Goal: Task Accomplishment & Management: Complete application form

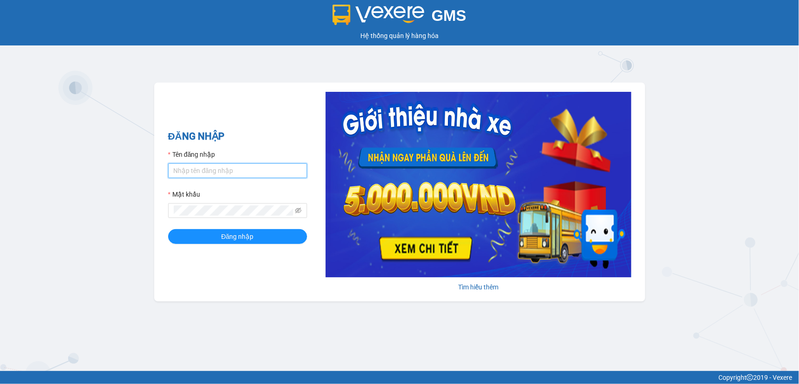
type input "ty.quythao"
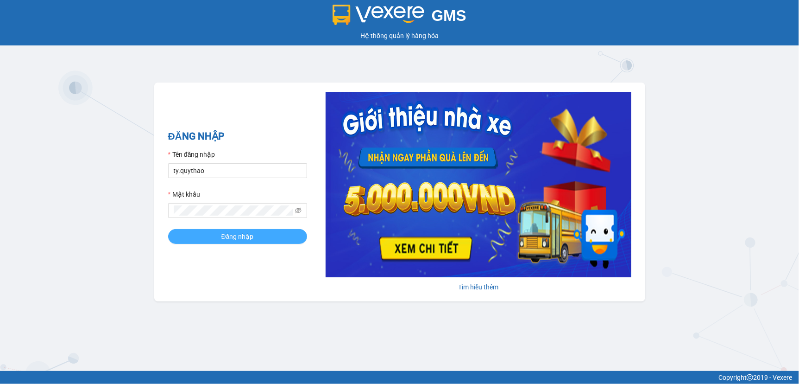
click at [238, 232] on span "Đăng nhập" at bounding box center [237, 236] width 32 height 10
drag, startPoint x: 0, startPoint y: 0, endPoint x: 238, endPoint y: 232, distance: 332.2
click at [238, 232] on span "Đăng nhập" at bounding box center [237, 236] width 32 height 10
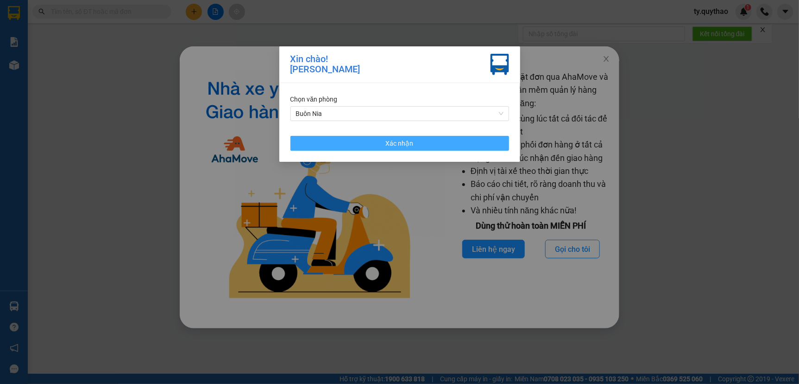
click at [377, 145] on button "Xác nhận" at bounding box center [399, 143] width 219 height 15
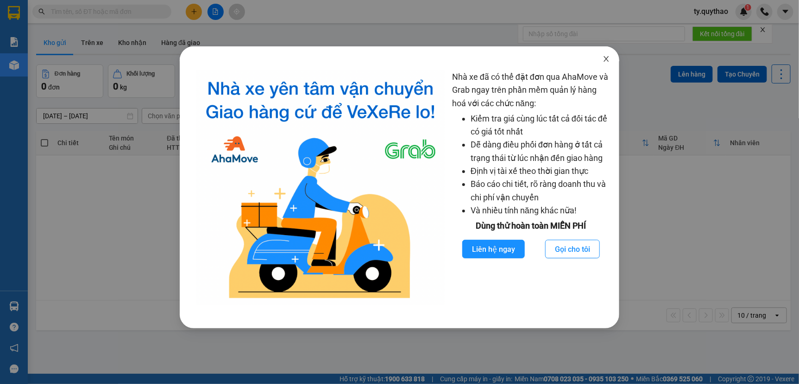
click at [607, 58] on icon "close" at bounding box center [606, 59] width 5 height 6
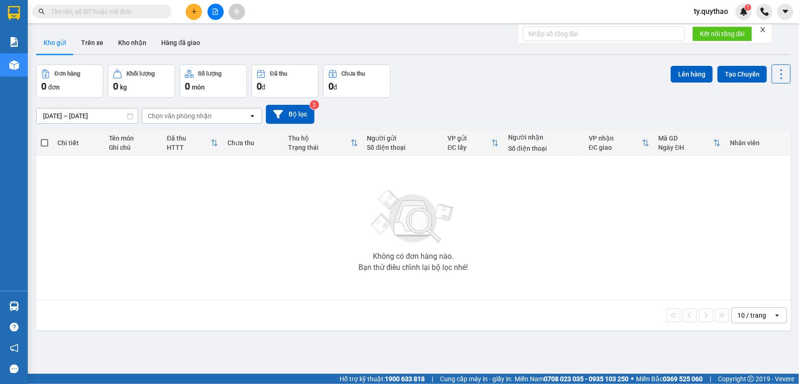
click at [195, 13] on icon "plus" at bounding box center [194, 11] width 6 height 6
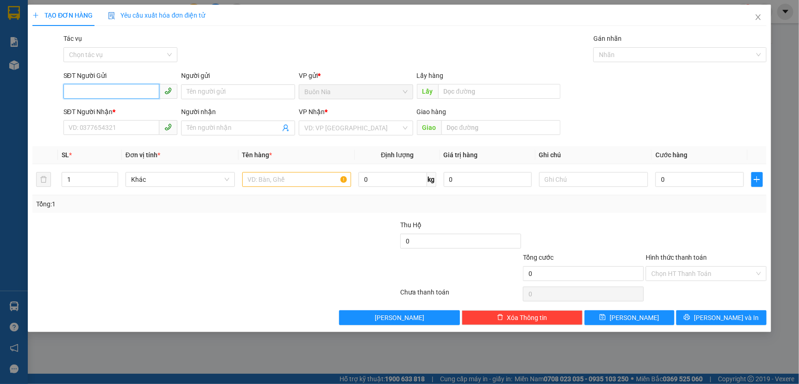
click at [130, 91] on input "SĐT Người Gửi" at bounding box center [111, 91] width 96 height 15
click at [118, 109] on div "0374633704" at bounding box center [120, 110] width 103 height 10
type input "0374633704"
type input "0384084256"
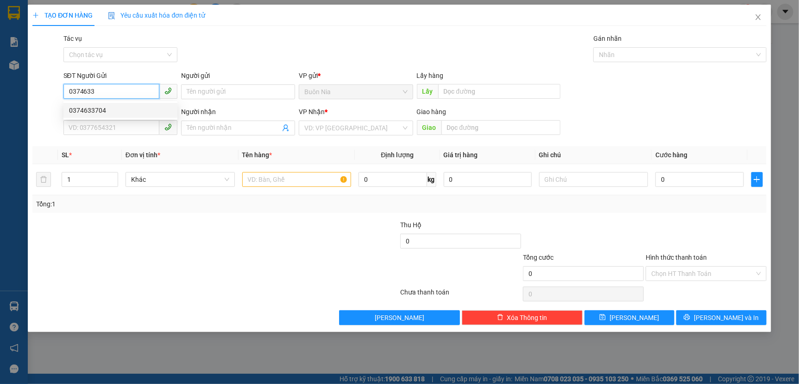
type input "NGÃ BA [GEOGRAPHIC_DATA]"
type input "0374633704"
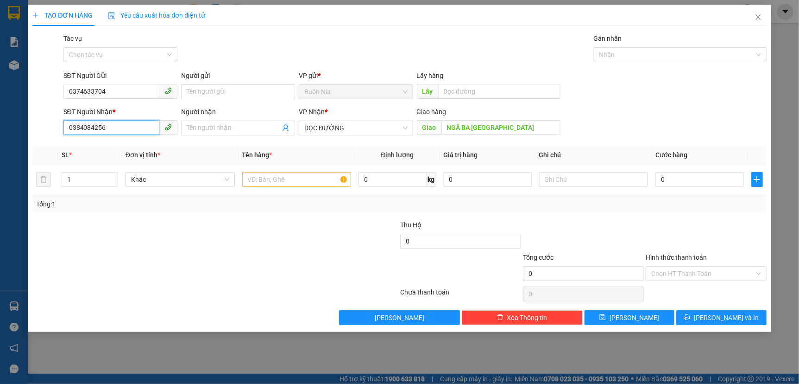
click at [131, 124] on input "0384084256" at bounding box center [111, 127] width 96 height 15
click at [343, 130] on span "DỌC ĐƯỜNG" at bounding box center [355, 128] width 103 height 14
type input "0377292256"
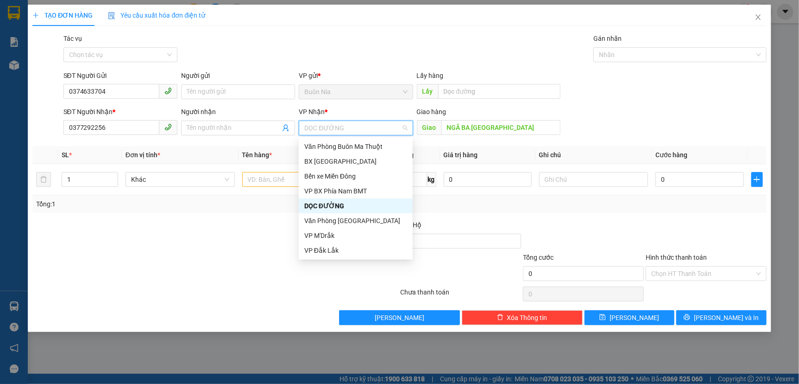
click at [360, 206] on div "DỌC ĐƯỜNG" at bounding box center [355, 206] width 103 height 10
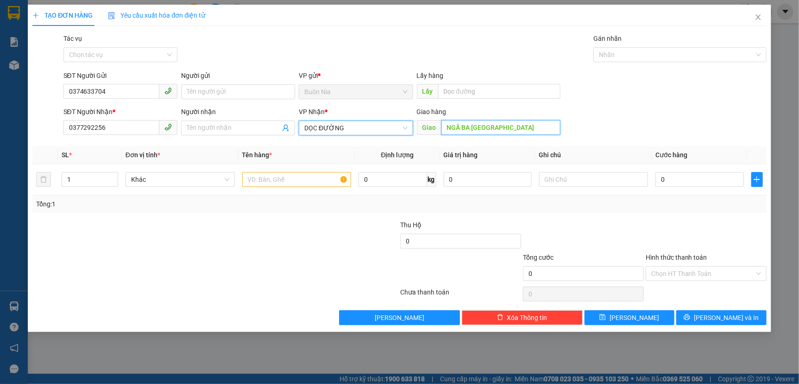
click at [520, 127] on input "NGÃ BA [GEOGRAPHIC_DATA]" at bounding box center [501, 127] width 119 height 15
type input "CX SỐ 10 TÂN UYÊN"
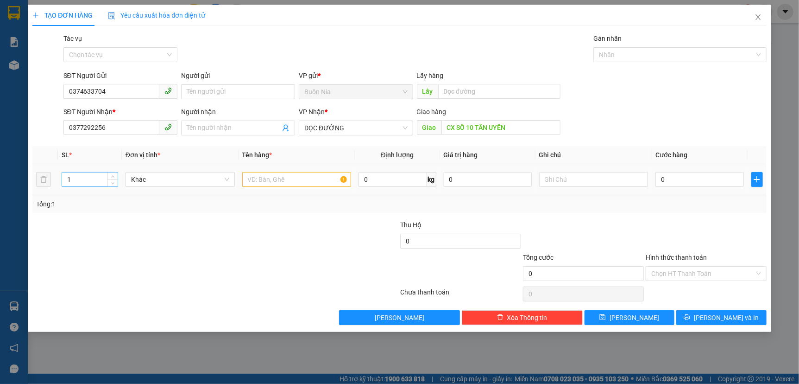
click at [91, 179] on input "1" at bounding box center [89, 179] width 55 height 14
click at [260, 184] on input "text" at bounding box center [296, 179] width 109 height 15
type input "1 THÙNG SẦU RIÊNG , GỌI TRƯỚC 15P RA LẤY 80"
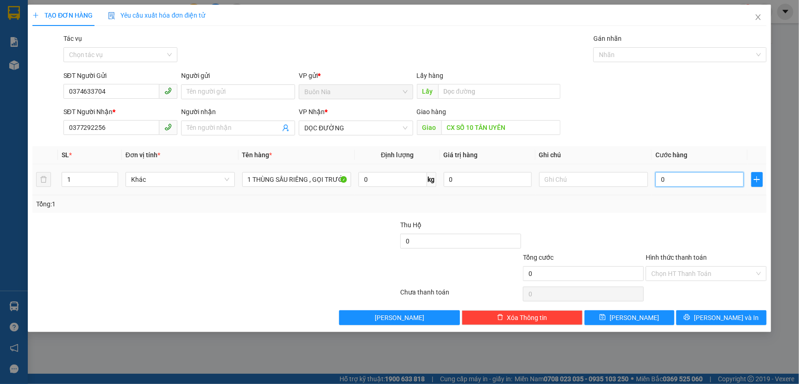
click at [661, 181] on input "0" at bounding box center [700, 179] width 88 height 15
type input "70"
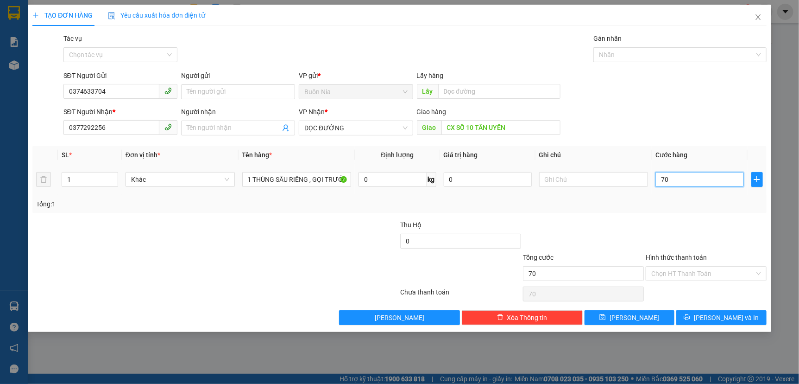
type input "700"
type input "7.000"
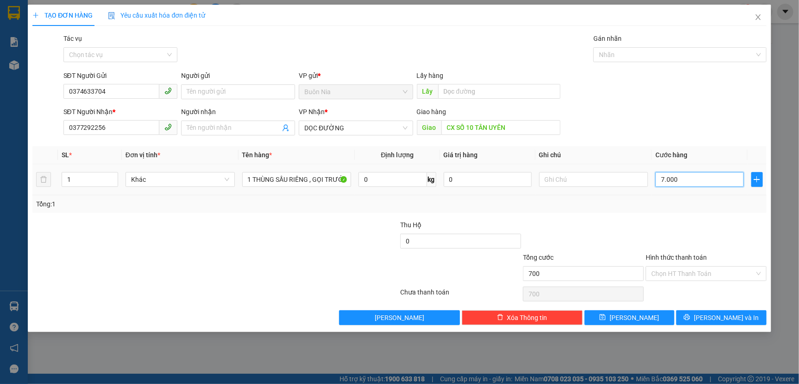
type input "7.000"
type input "70.000"
type input "700.000"
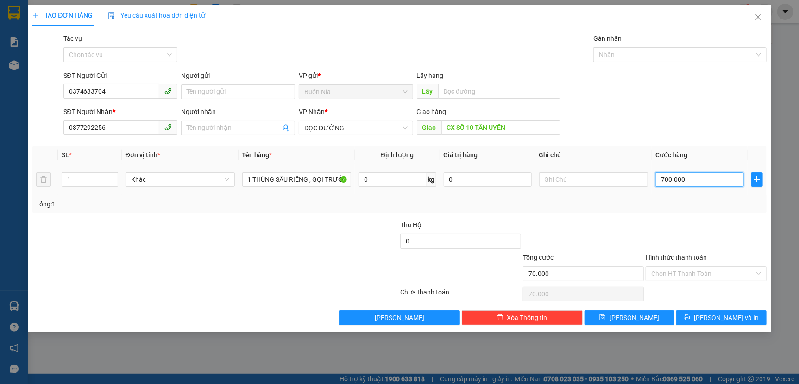
type input "700.000"
type input "70.000"
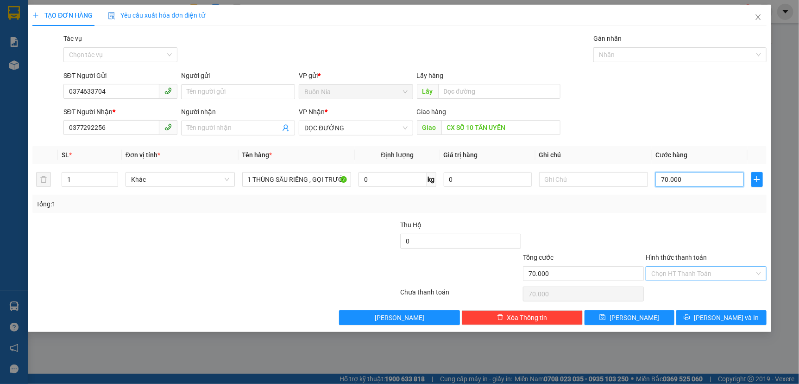
type input "70.000"
click at [703, 273] on input "Hình thức thanh toán" at bounding box center [702, 273] width 103 height 14
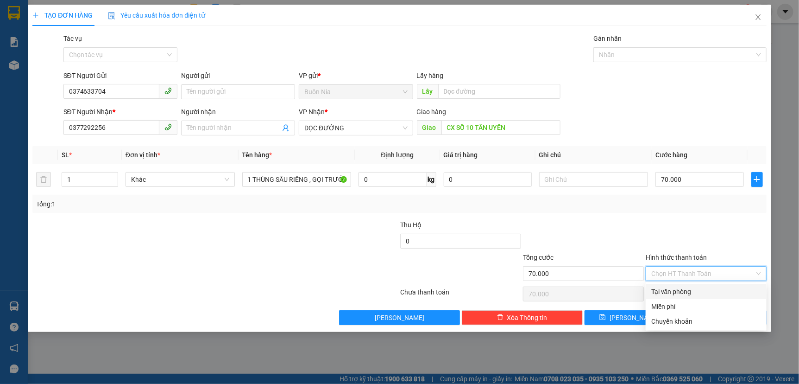
click at [704, 292] on div "Tại văn phòng" at bounding box center [706, 291] width 110 height 10
type input "0"
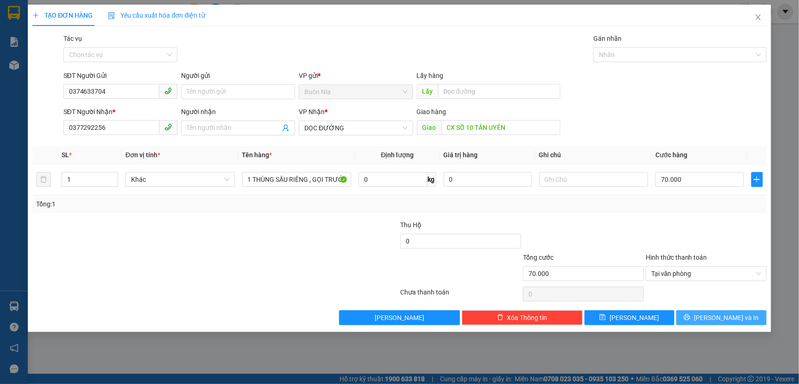
click at [716, 316] on span "[PERSON_NAME] và In" at bounding box center [726, 317] width 65 height 10
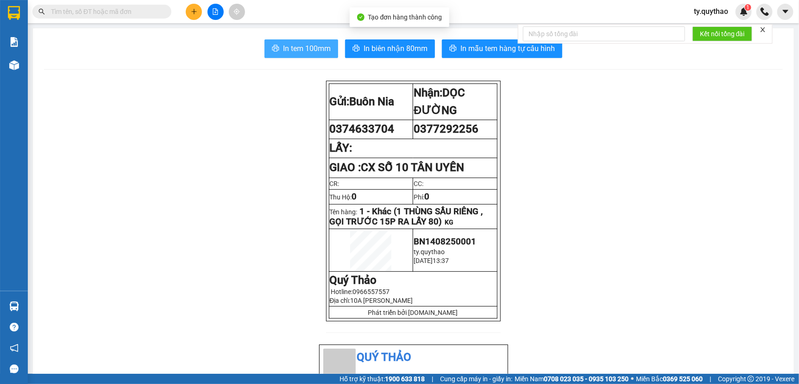
click at [315, 46] on span "In tem 100mm" at bounding box center [307, 49] width 48 height 12
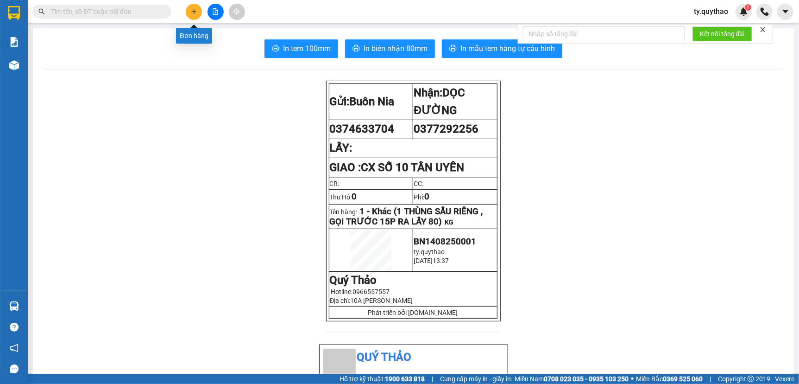
click at [198, 13] on button at bounding box center [194, 12] width 16 height 16
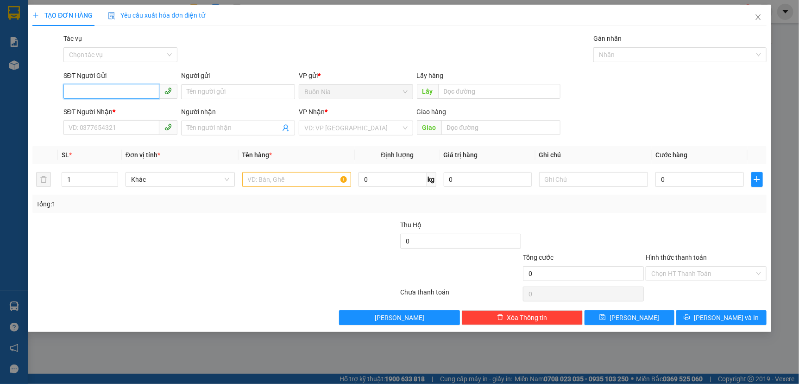
click at [124, 94] on input "SĐT Người Gửi" at bounding box center [111, 91] width 96 height 15
click at [120, 114] on div "0397385688 - [PERSON_NAME]" at bounding box center [120, 110] width 103 height 10
type input "0397385688"
type input "[PERSON_NAME]"
type input "0977783080"
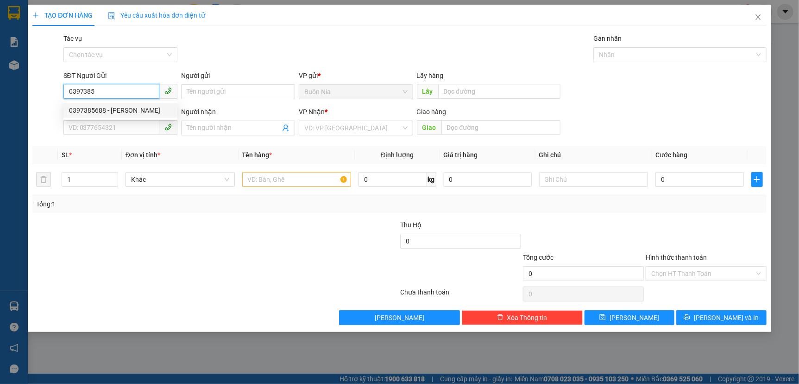
type input "Y THUYẾT"
type input "N4 MP2"
type input "0397385688"
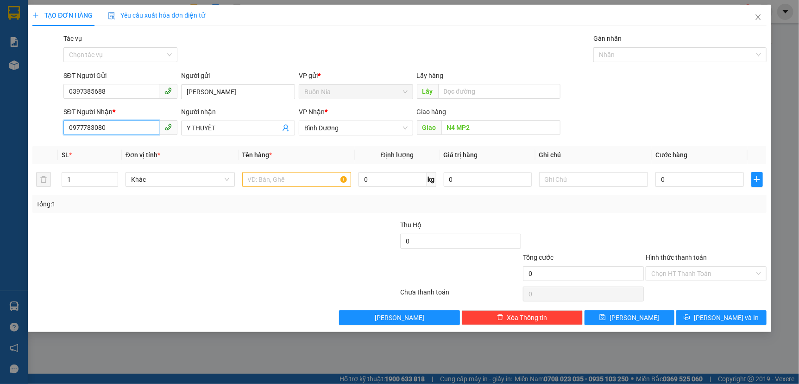
click at [115, 128] on input "0977783080" at bounding box center [111, 127] width 96 height 15
type input "0357740874"
click at [221, 126] on input "Y THUYẾT" at bounding box center [234, 128] width 94 height 10
type input "Y"
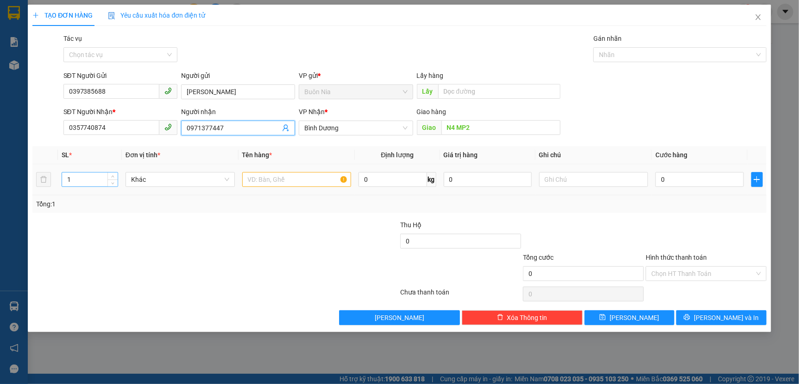
type input "0971377447"
click at [78, 182] on input "1" at bounding box center [89, 179] width 55 height 14
click at [254, 180] on input "text" at bounding box center [296, 179] width 109 height 15
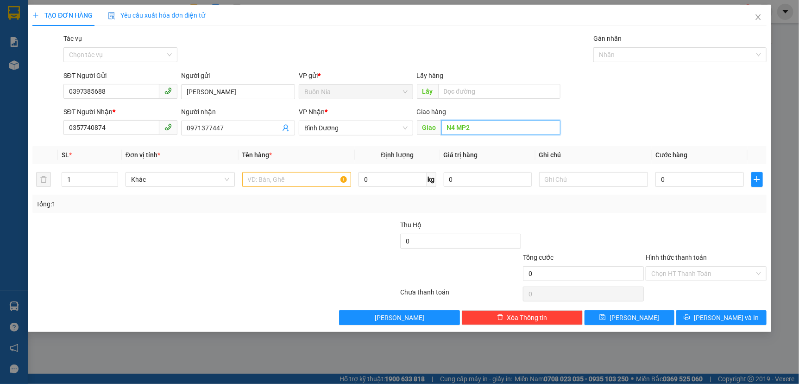
click at [477, 124] on input "N4 MP2" at bounding box center [501, 127] width 119 height 15
type input "N4 MP1"
click at [81, 183] on input "1" at bounding box center [89, 179] width 55 height 14
click at [273, 183] on input "text" at bounding box center [296, 179] width 109 height 15
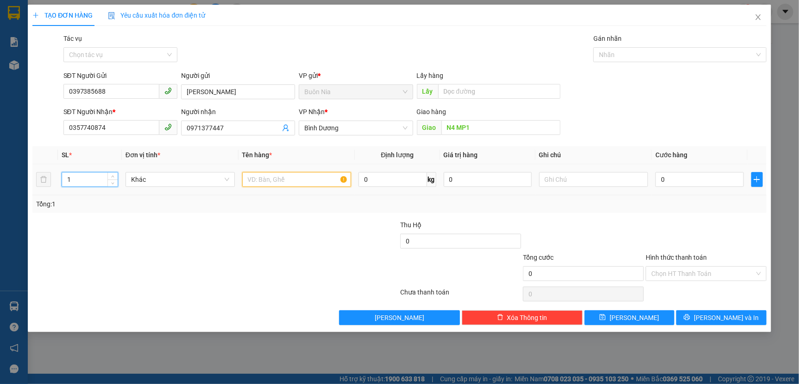
click at [273, 183] on input "text" at bounding box center [296, 179] width 109 height 15
type input "1 BAO BƠ , GỌI TRƯỚC 15P RA LẤY"
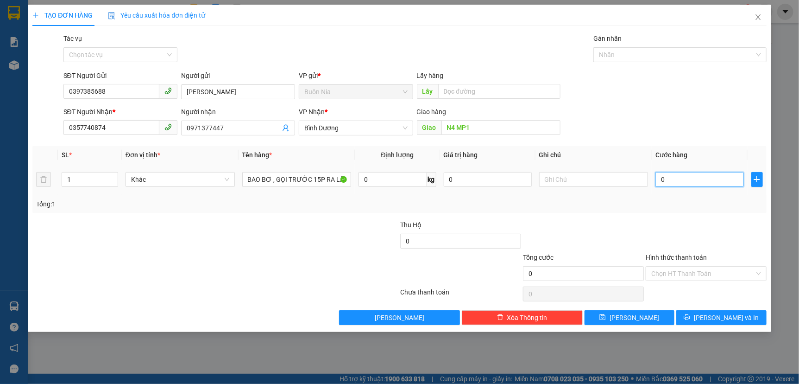
click at [659, 180] on input "0" at bounding box center [700, 179] width 88 height 15
type input "8"
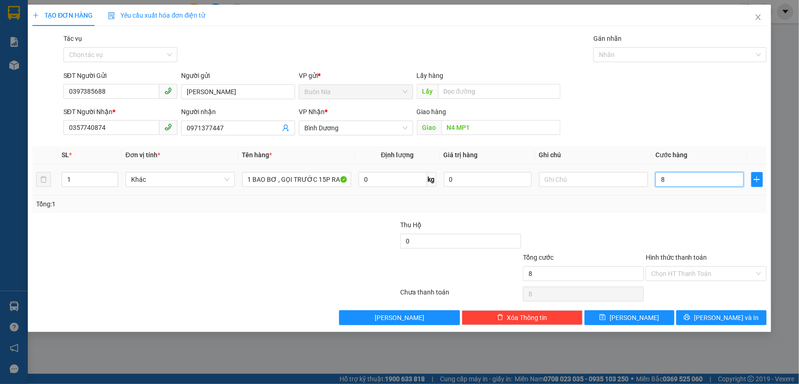
type input "80"
type input "800"
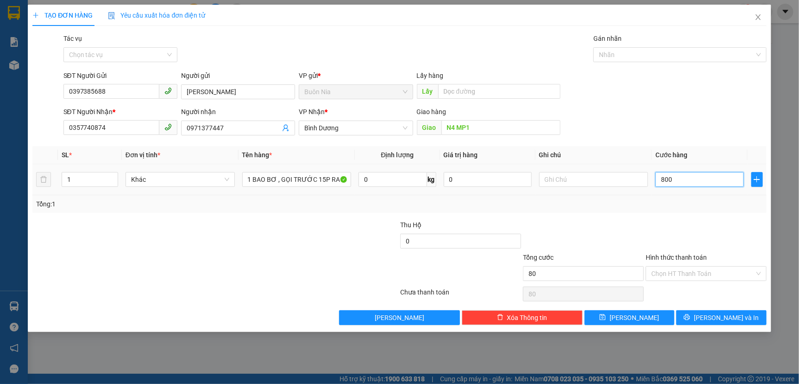
type input "800"
type input "8.000"
type input "80.000"
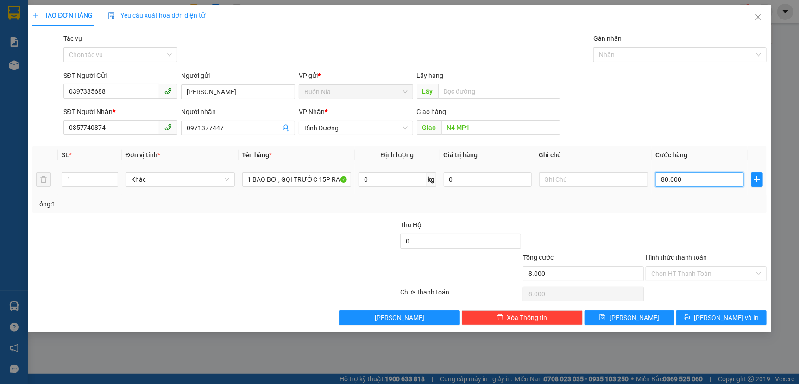
type input "80.000"
click at [702, 269] on input "Hình thức thanh toán" at bounding box center [702, 273] width 103 height 14
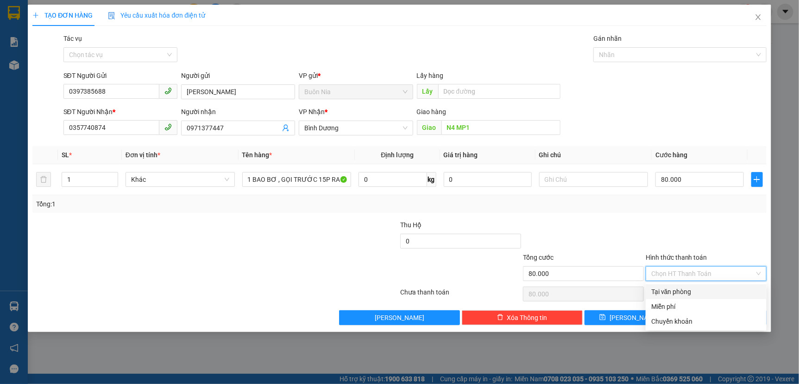
click at [701, 294] on div "Tại văn phòng" at bounding box center [706, 291] width 110 height 10
type input "0"
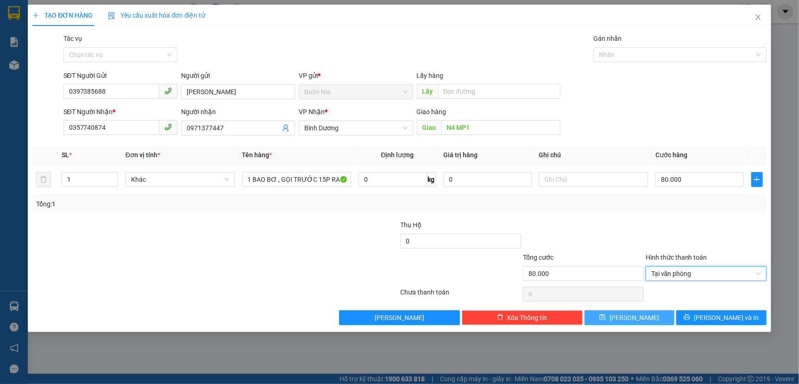
click at [647, 321] on button "[PERSON_NAME]" at bounding box center [630, 317] width 90 height 15
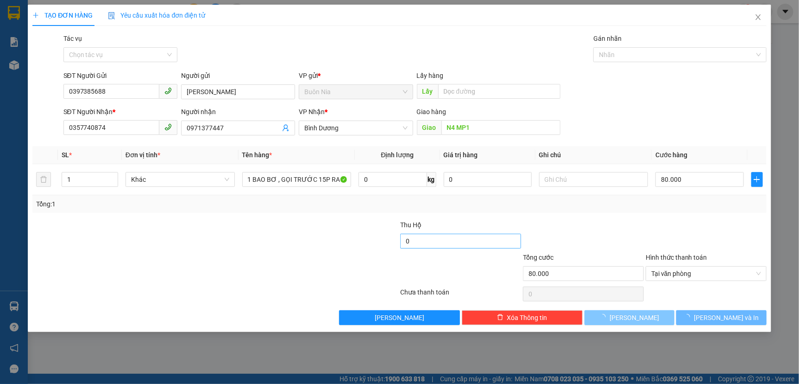
type input "0"
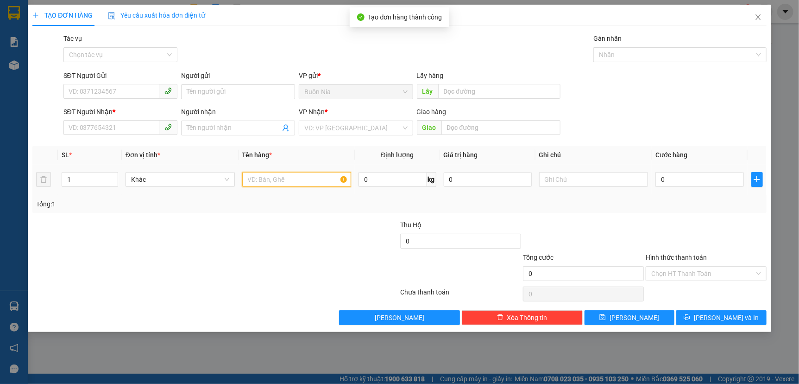
click at [304, 181] on input "text" at bounding box center [296, 179] width 109 height 15
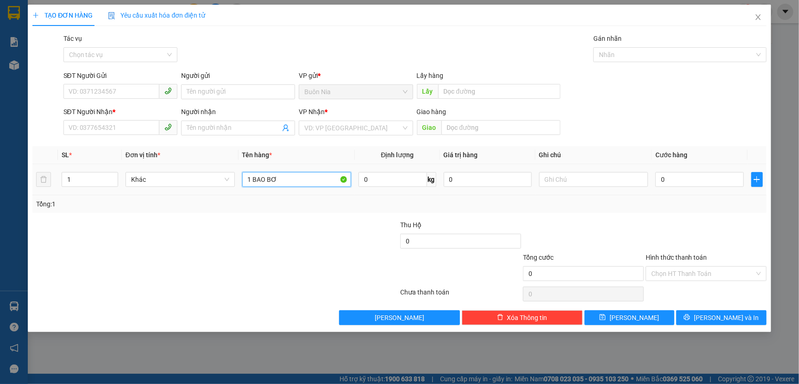
type input "1 BAO BƠ"
click at [760, 19] on icon "close" at bounding box center [758, 16] width 7 height 7
click at [760, 19] on div at bounding box center [765, 12] width 16 height 16
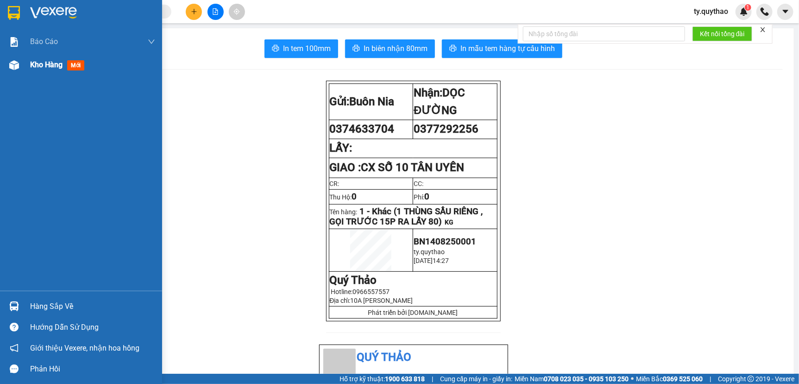
click at [49, 68] on span "Kho hàng" at bounding box center [46, 64] width 32 height 9
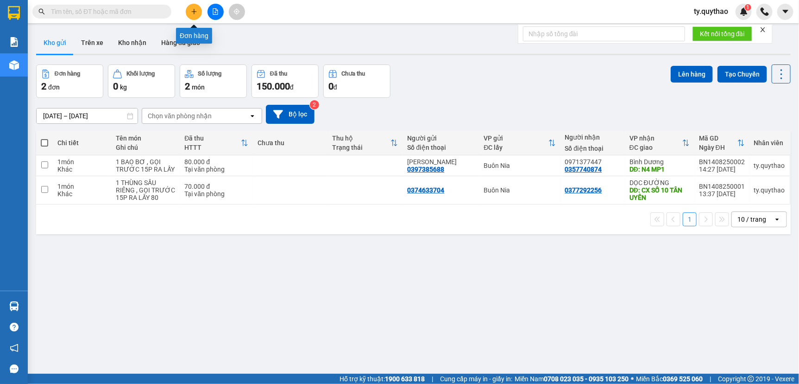
click at [195, 8] on icon "plus" at bounding box center [194, 11] width 6 height 6
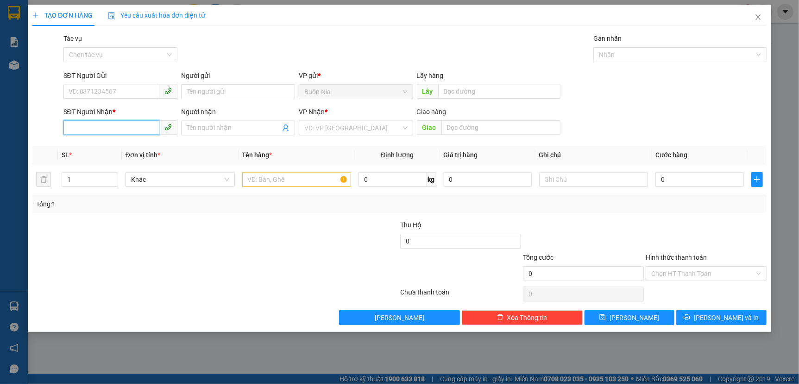
click at [111, 125] on input "SĐT Người Nhận *" at bounding box center [111, 127] width 96 height 15
type input "0933094560"
click at [129, 91] on input "SĐT Người Gửi" at bounding box center [111, 91] width 96 height 15
click at [316, 130] on input "search" at bounding box center [352, 128] width 96 height 14
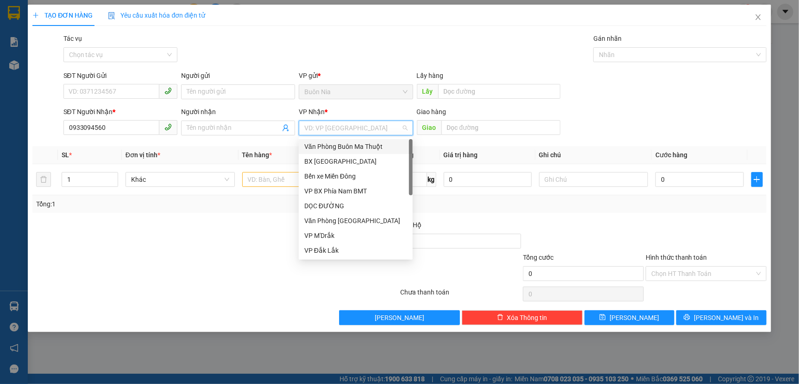
scroll to position [42, 0]
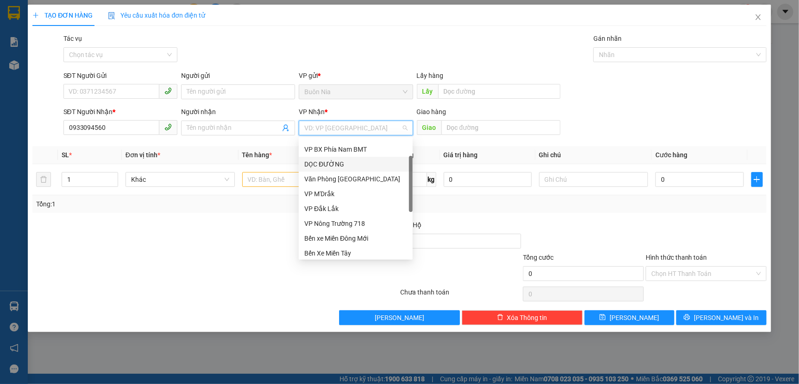
click at [358, 159] on div "DỌC ĐƯỜNG" at bounding box center [355, 164] width 103 height 10
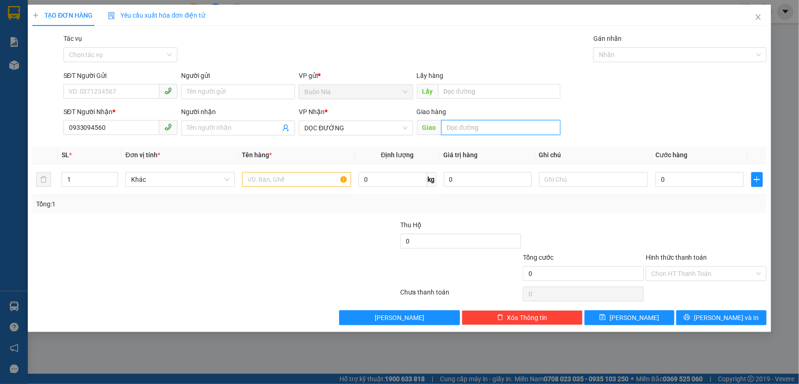
click at [493, 124] on input "text" at bounding box center [501, 127] width 119 height 15
type input "CỔNG XANH"
click at [273, 177] on input "text" at bounding box center [296, 179] width 109 height 15
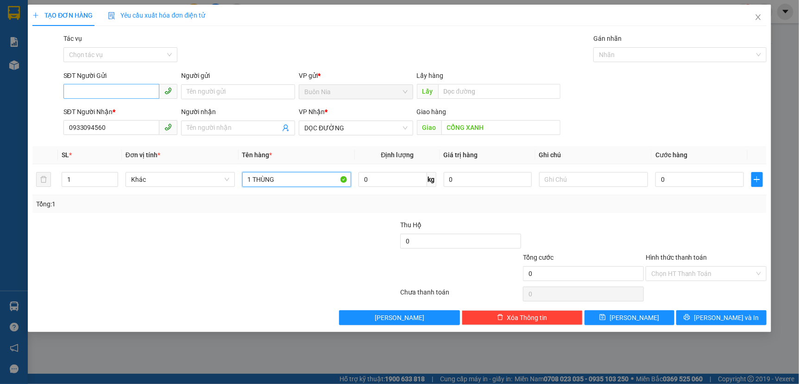
type input "1 THÙNG"
click at [133, 94] on input "SĐT Người Gửi" at bounding box center [111, 91] width 96 height 15
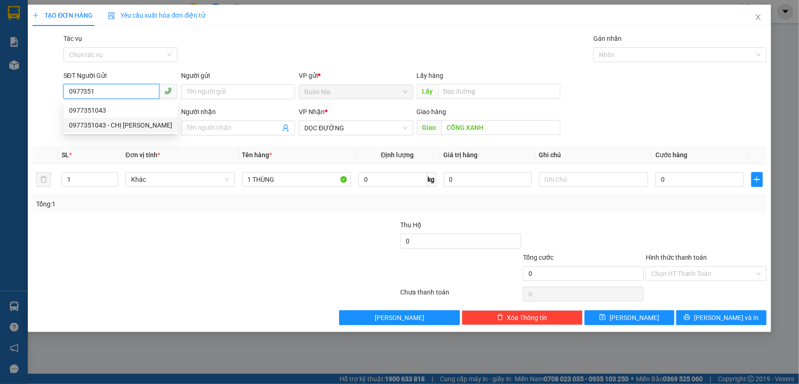
click at [117, 126] on div "0977351043 - CHỊ [PERSON_NAME]" at bounding box center [120, 125] width 103 height 10
type input "0977351043"
type input "CHỊ [PERSON_NAME]"
click at [117, 126] on div "0977351043 - CHỊ [PERSON_NAME]" at bounding box center [120, 125] width 103 height 10
type input "0977351043"
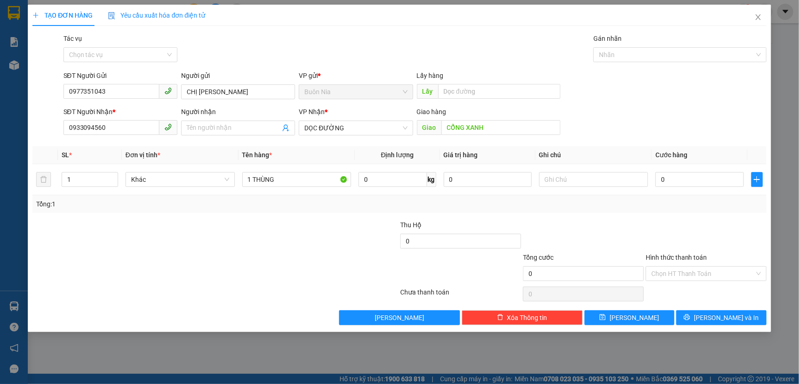
click at [189, 266] on div at bounding box center [154, 268] width 245 height 32
click at [189, 263] on div at bounding box center [154, 268] width 245 height 32
click at [286, 183] on input "1 THÙNG" at bounding box center [296, 179] width 109 height 15
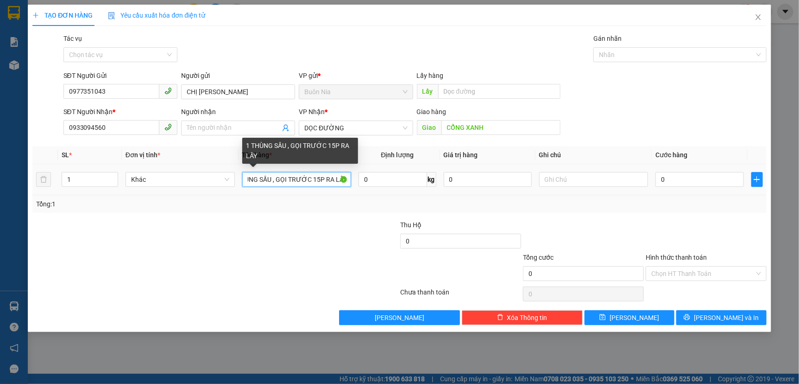
scroll to position [0, 18]
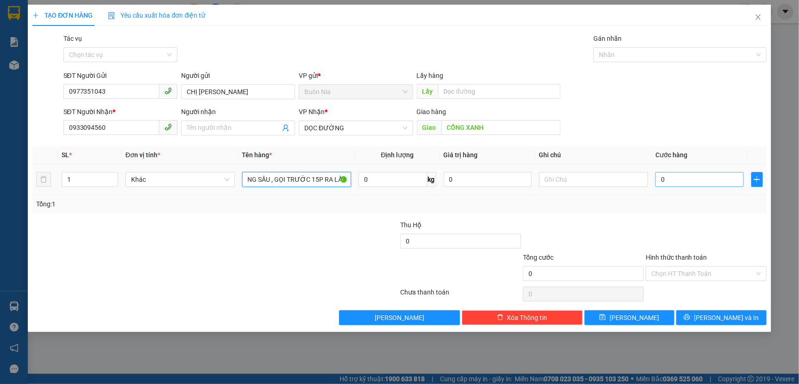
type input "1 THÙNG SẦU , GỌI TRƯỚC 15P RA LẤY"
click at [661, 179] on input "0" at bounding box center [700, 179] width 88 height 15
type input "8"
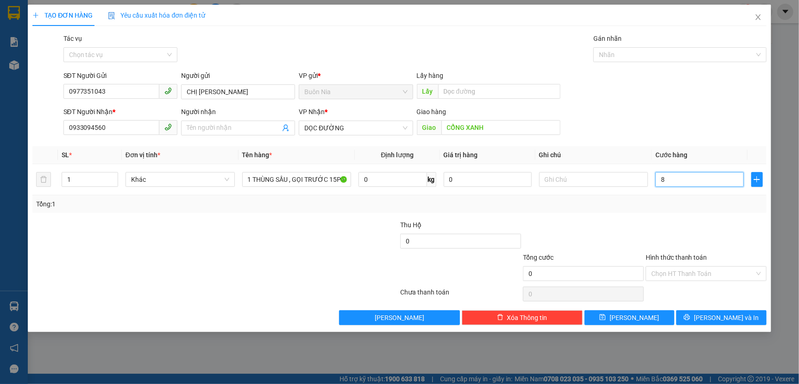
type input "8"
type input "80"
type input "800"
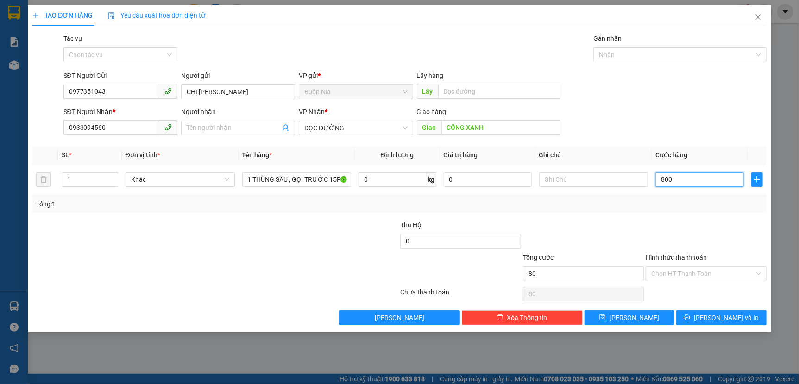
type input "800"
type input "8.000"
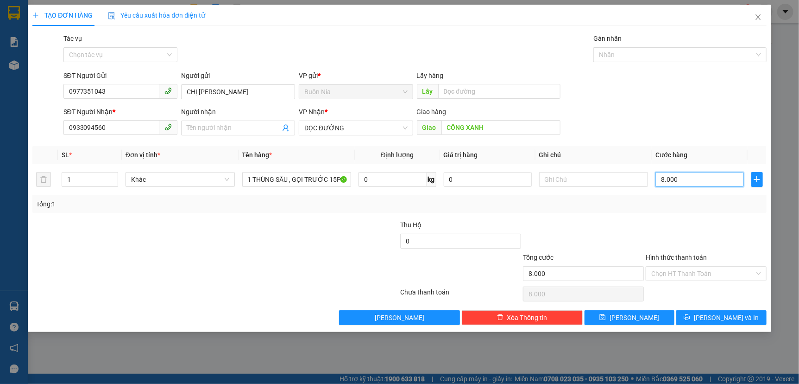
type input "80.000"
click at [715, 272] on input "Hình thức thanh toán" at bounding box center [702, 273] width 103 height 14
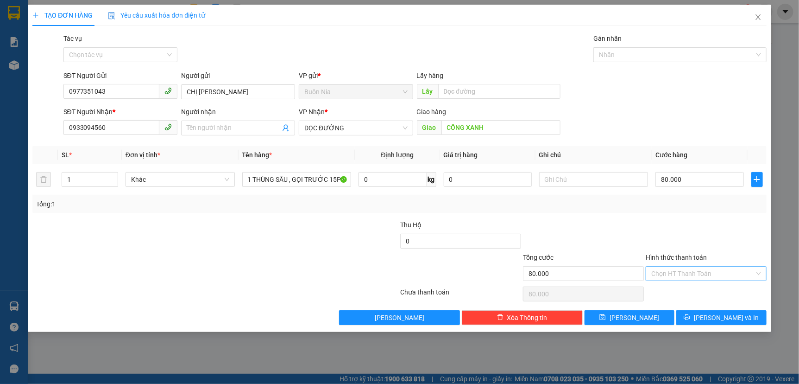
click at [715, 272] on input "Hình thức thanh toán" at bounding box center [702, 273] width 103 height 14
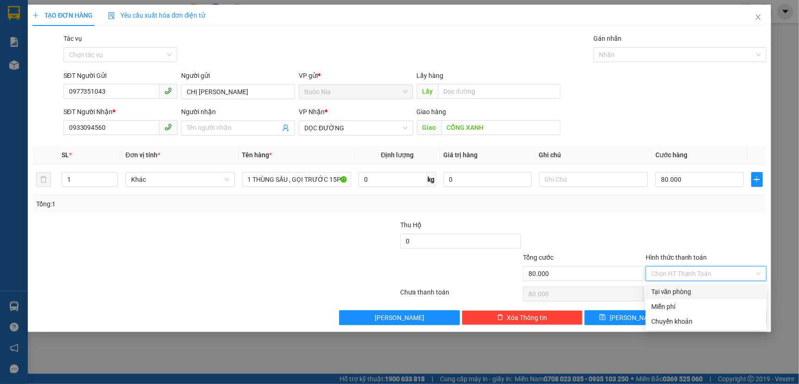
click at [700, 290] on div "Tại văn phòng" at bounding box center [706, 291] width 110 height 10
type input "0"
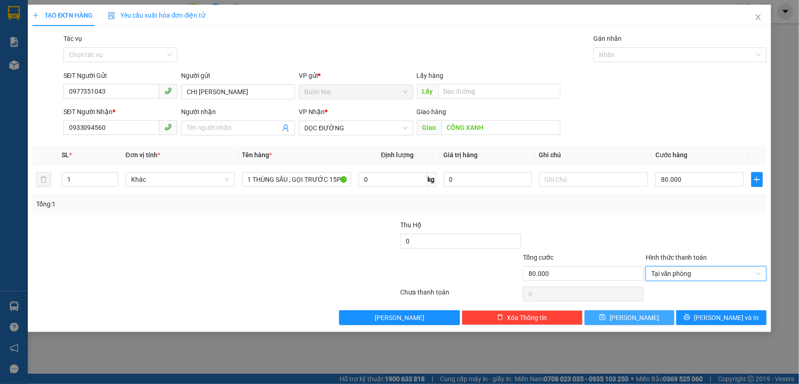
click at [635, 321] on span "[PERSON_NAME]" at bounding box center [635, 317] width 50 height 10
type input "0"
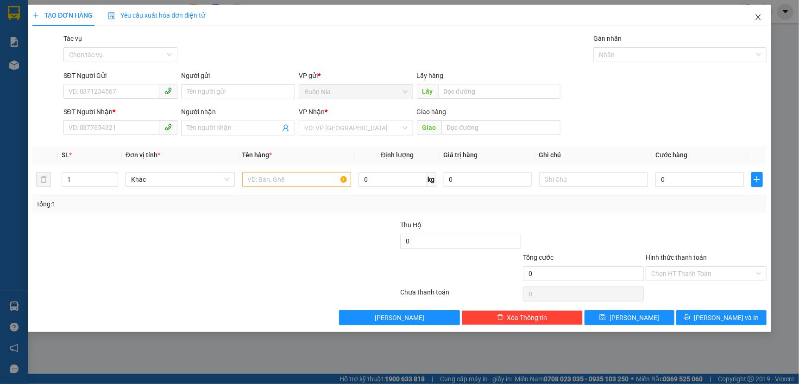
click at [761, 17] on icon "close" at bounding box center [758, 16] width 7 height 7
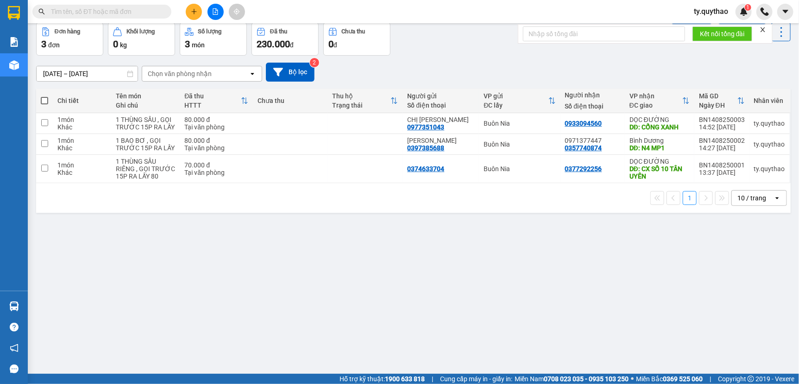
scroll to position [15, 0]
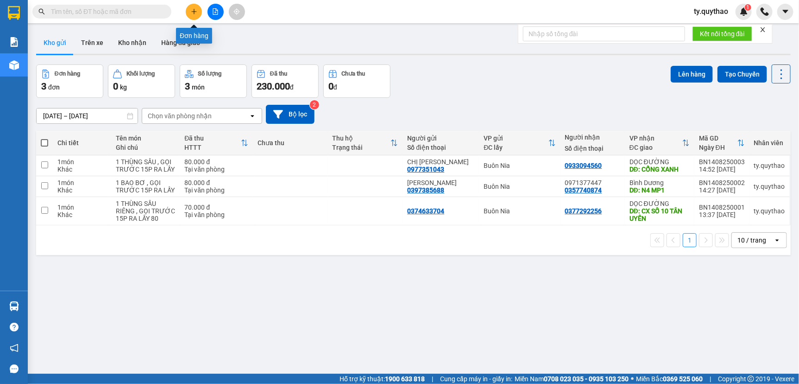
click at [195, 10] on icon "plus" at bounding box center [194, 11] width 6 height 6
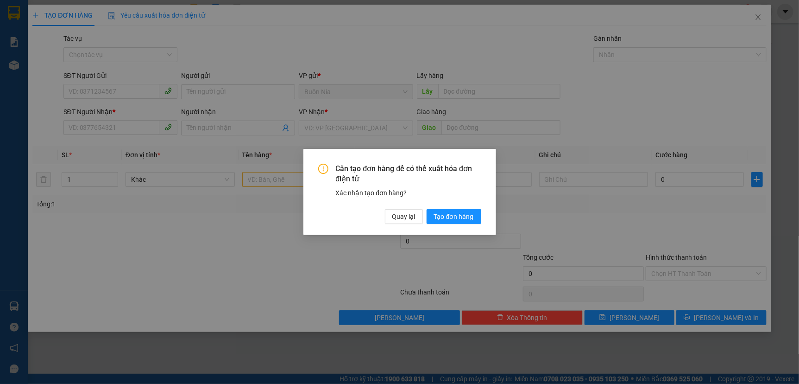
click at [110, 92] on div "Cần tạo đơn hàng để có thể xuất hóa đơn điện tử Xác nhận tạo đơn hàng? Quay lại…" at bounding box center [399, 192] width 799 height 384
click at [436, 216] on span "Tạo đơn hàng" at bounding box center [454, 216] width 40 height 10
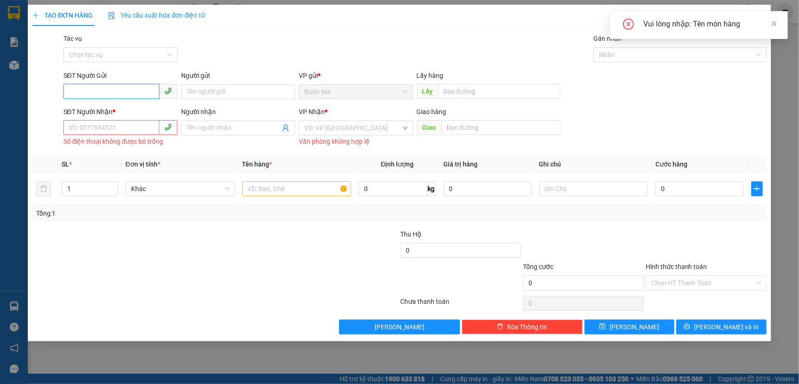
click at [124, 93] on input "SĐT Người Gửi" at bounding box center [111, 91] width 96 height 15
click at [127, 94] on input "SĐT Người Gửi" at bounding box center [111, 91] width 96 height 15
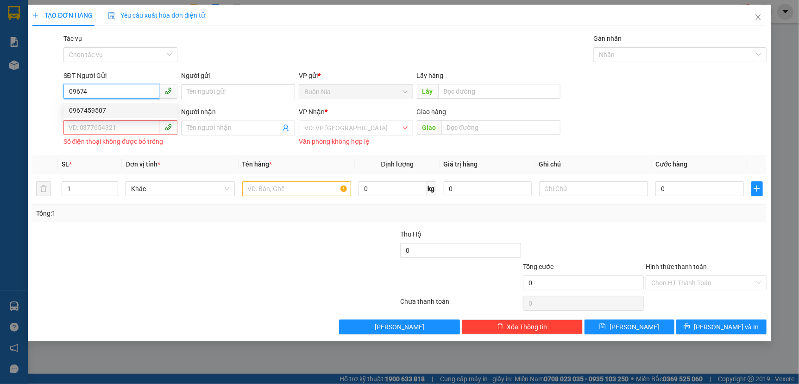
click at [125, 113] on div "0967459507" at bounding box center [120, 110] width 103 height 10
type input "0967459507"
type input "0933443667"
type input "CỦ CHI"
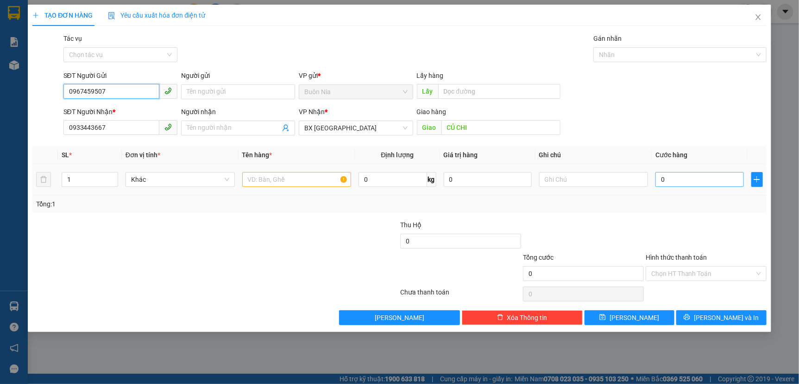
type input "0967459507"
click at [660, 178] on input "0" at bounding box center [700, 179] width 88 height 15
type input "1"
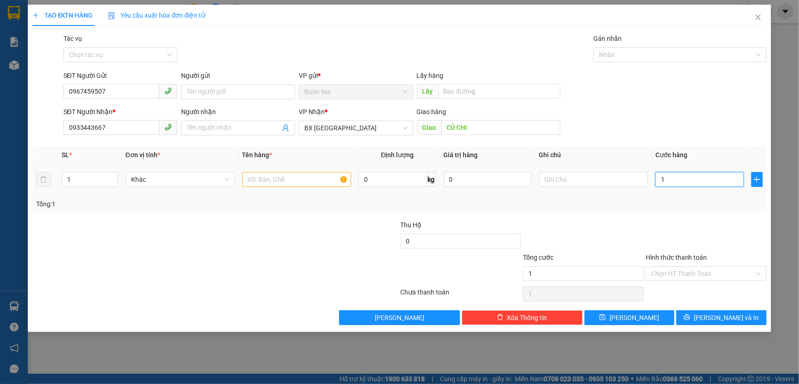
type input "13"
type input "130"
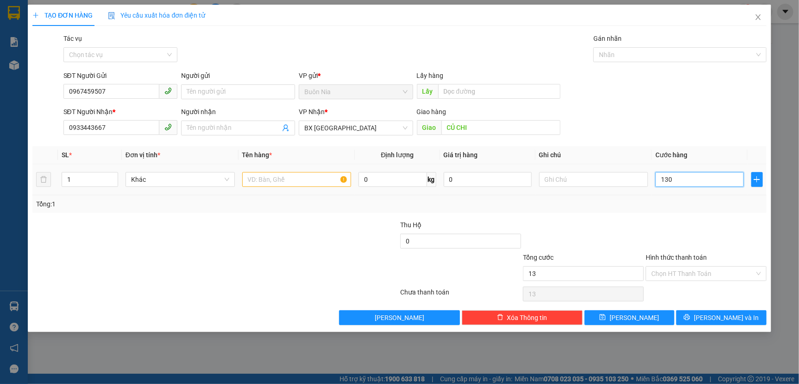
type input "130"
type input "1.300"
type input "13.000"
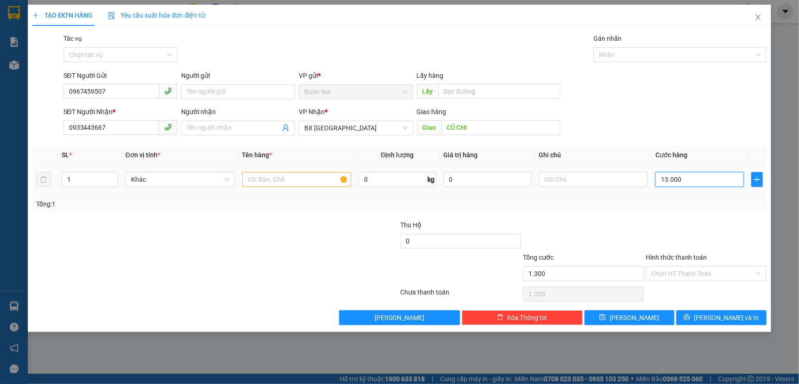
type input "13.000"
type input "130.000"
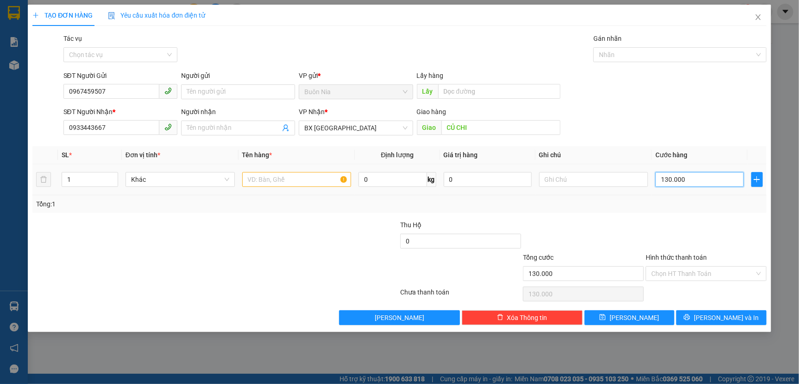
type input "130.000"
click at [284, 179] on input "text" at bounding box center [296, 179] width 109 height 15
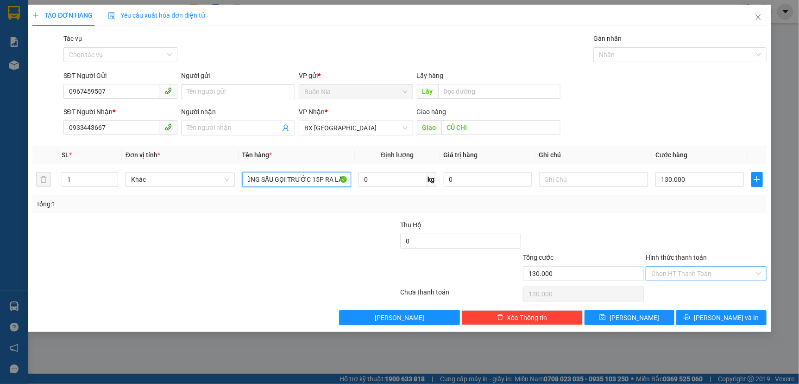
type input "1 THÙNG SẦU GỌI TRƯỚC 15P RA LẤY"
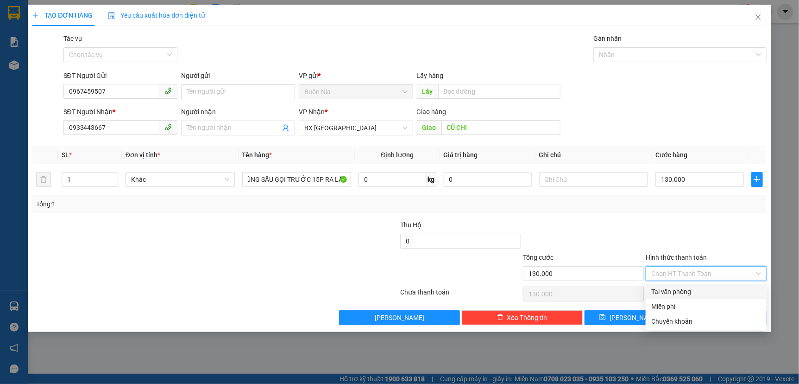
scroll to position [0, 0]
click at [696, 273] on input "Hình thức thanh toán" at bounding box center [702, 273] width 103 height 14
click at [694, 317] on div "Chuyển khoản" at bounding box center [706, 321] width 110 height 10
type input "0"
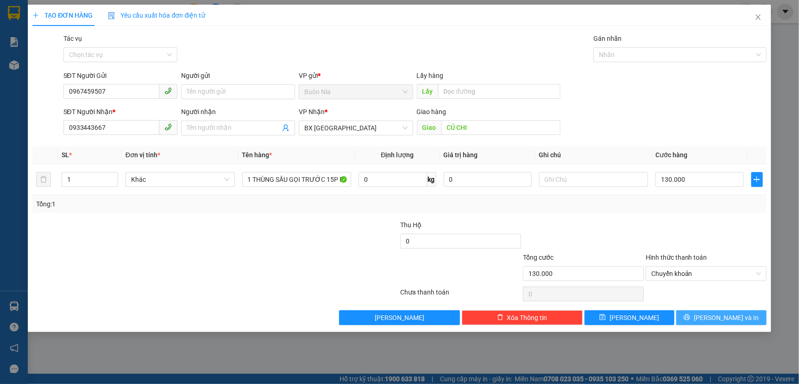
click at [721, 319] on span "[PERSON_NAME] và In" at bounding box center [726, 317] width 65 height 10
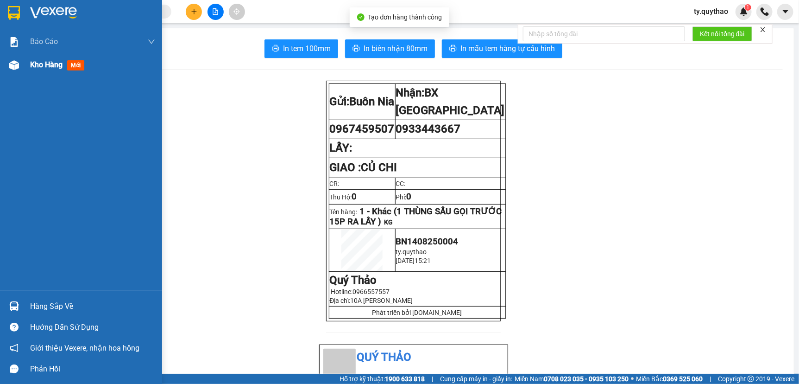
click at [43, 65] on span "Kho hàng" at bounding box center [46, 64] width 32 height 9
